Goal: Task Accomplishment & Management: Manage account settings

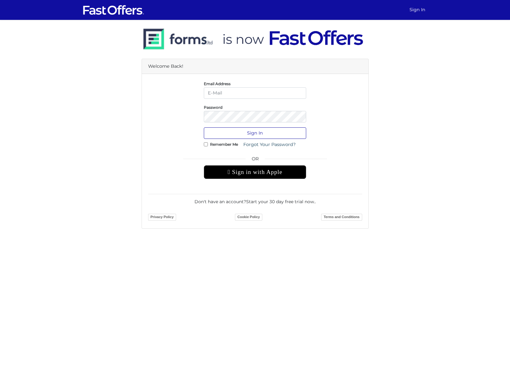
type input "[PERSON_NAME][EMAIL_ADDRESS][DOMAIN_NAME]"
click at [235, 132] on button "Sign In" at bounding box center [255, 133] width 102 height 12
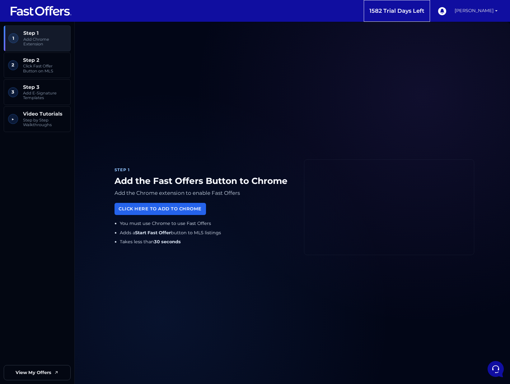
click at [485, 12] on link "[PERSON_NAME]" at bounding box center [476, 11] width 48 height 22
click at [472, 33] on link "My Offers" at bounding box center [474, 30] width 49 height 10
